Goal: Task Accomplishment & Management: Use online tool/utility

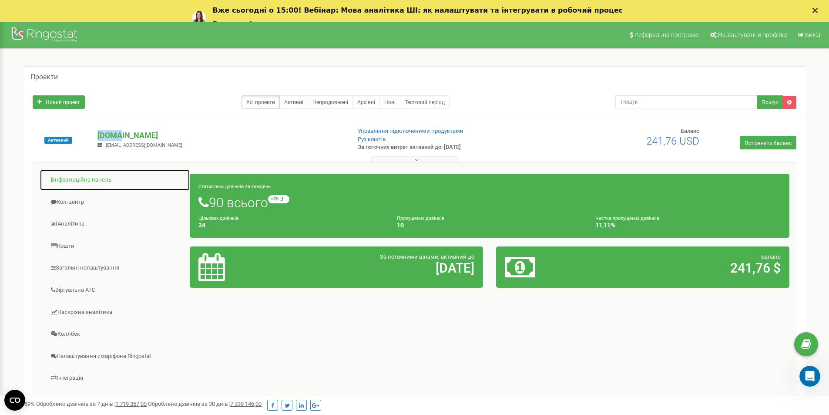
click at [81, 179] on font "Інформаційна панель" at bounding box center [82, 179] width 58 height 7
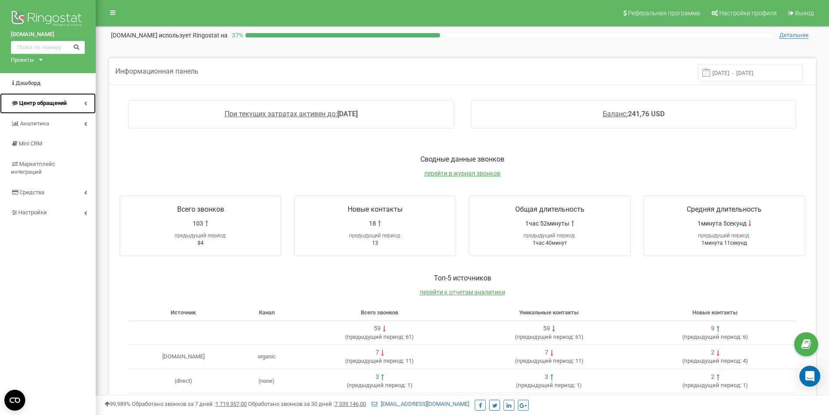
click at [45, 101] on span "Центр обращений" at bounding box center [42, 103] width 47 height 7
click at [59, 102] on span "Центр обращений" at bounding box center [42, 103] width 47 height 7
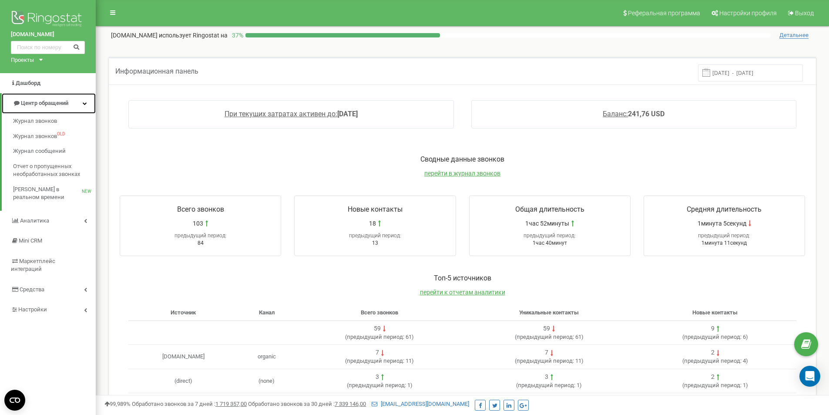
click at [59, 102] on span "Центр обращений" at bounding box center [44, 103] width 47 height 7
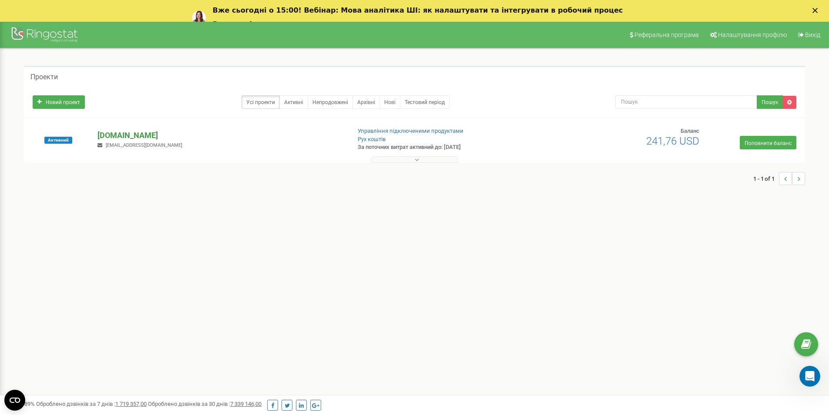
click at [107, 133] on font "[DOMAIN_NAME]" at bounding box center [127, 135] width 60 height 9
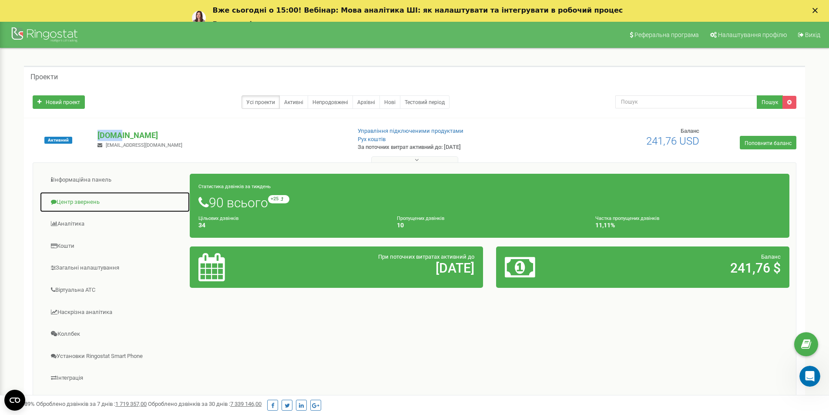
click at [82, 202] on font "Центр звернень" at bounding box center [78, 201] width 43 height 7
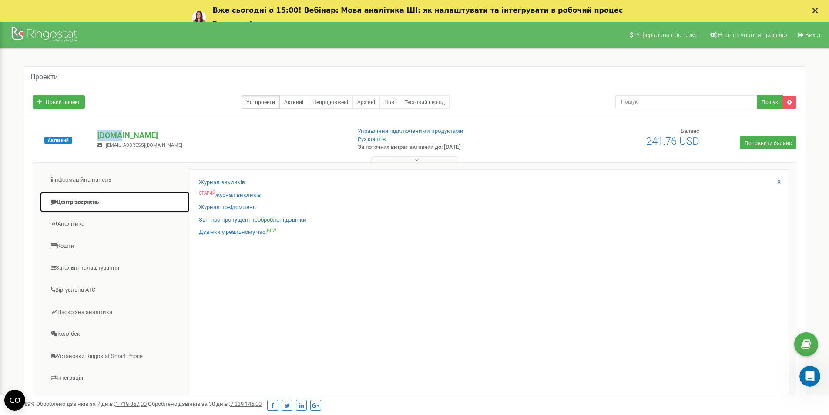
click at [82, 202] on font "Центр звернень" at bounding box center [78, 201] width 42 height 7
click at [235, 182] on font "Журнал викликів" at bounding box center [222, 182] width 46 height 7
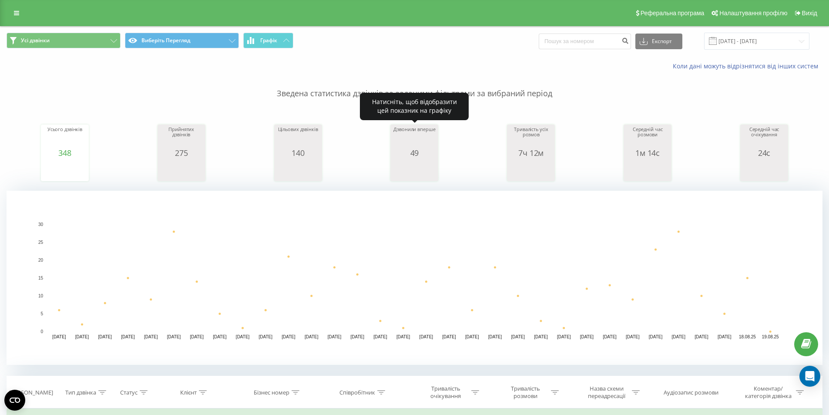
click at [431, 151] on div "49" at bounding box center [415, 152] width 44 height 9
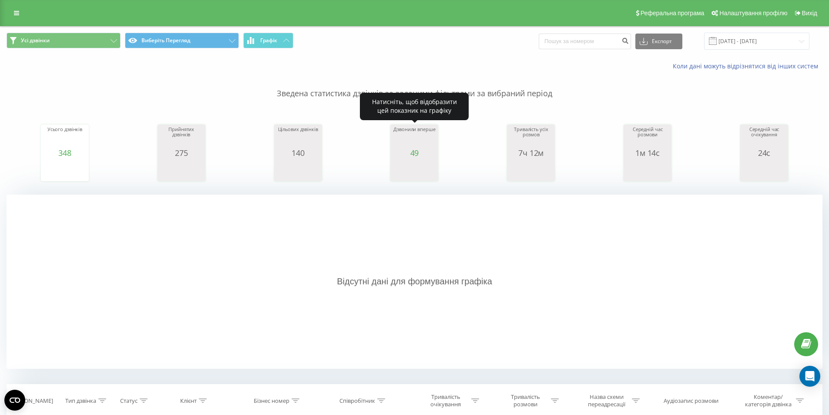
click at [431, 151] on div "49" at bounding box center [415, 152] width 44 height 9
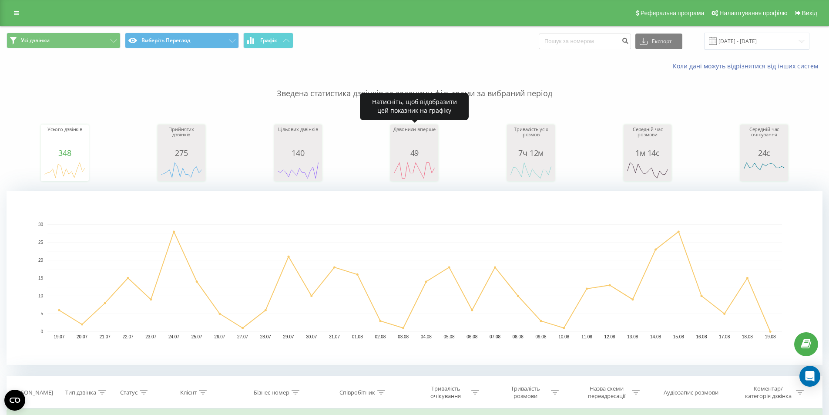
click at [430, 151] on div "49" at bounding box center [415, 152] width 44 height 9
